Goal: Navigation & Orientation: Find specific page/section

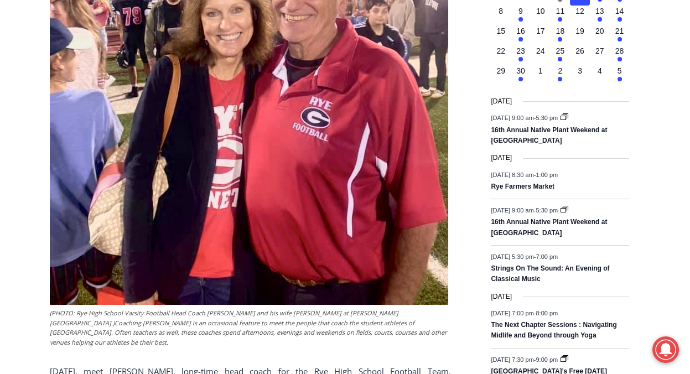
scroll to position [609, 0]
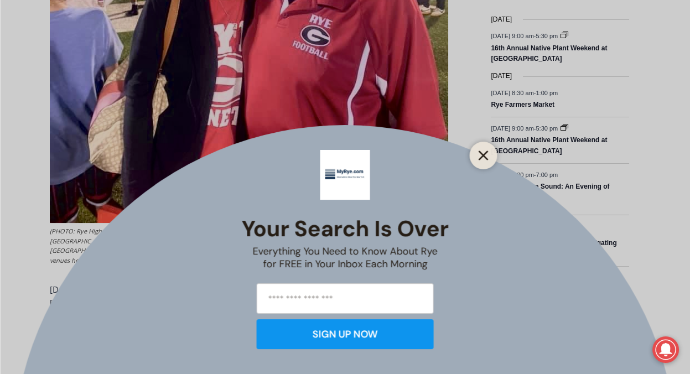
click at [480, 154] on icon "Close" at bounding box center [484, 155] width 10 height 10
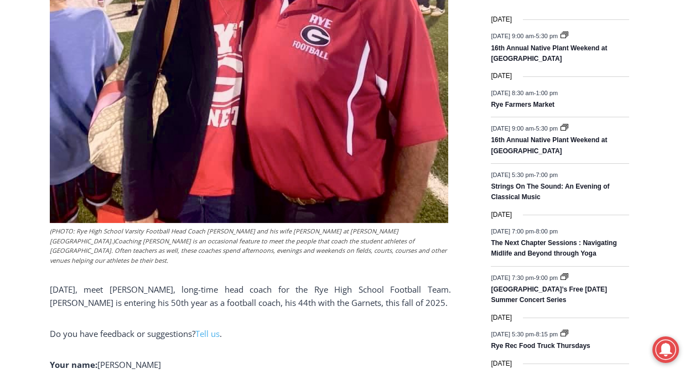
scroll to position [0, 0]
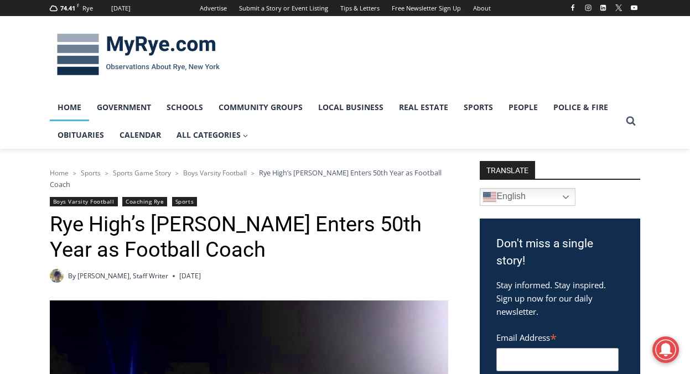
click at [70, 105] on link "Home" at bounding box center [69, 108] width 39 height 28
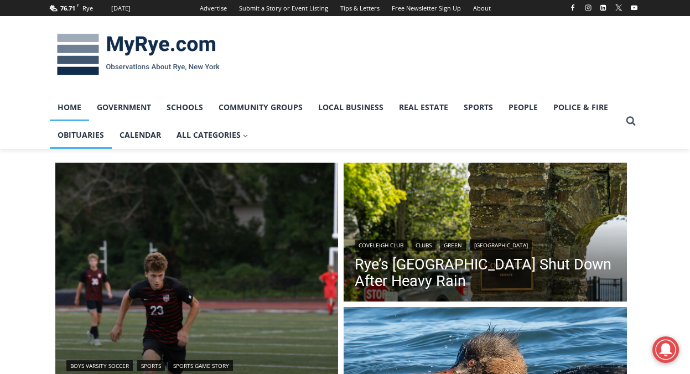
click at [78, 131] on link "Obituaries" at bounding box center [81, 135] width 62 height 28
